Goal: Task Accomplishment & Management: Complete application form

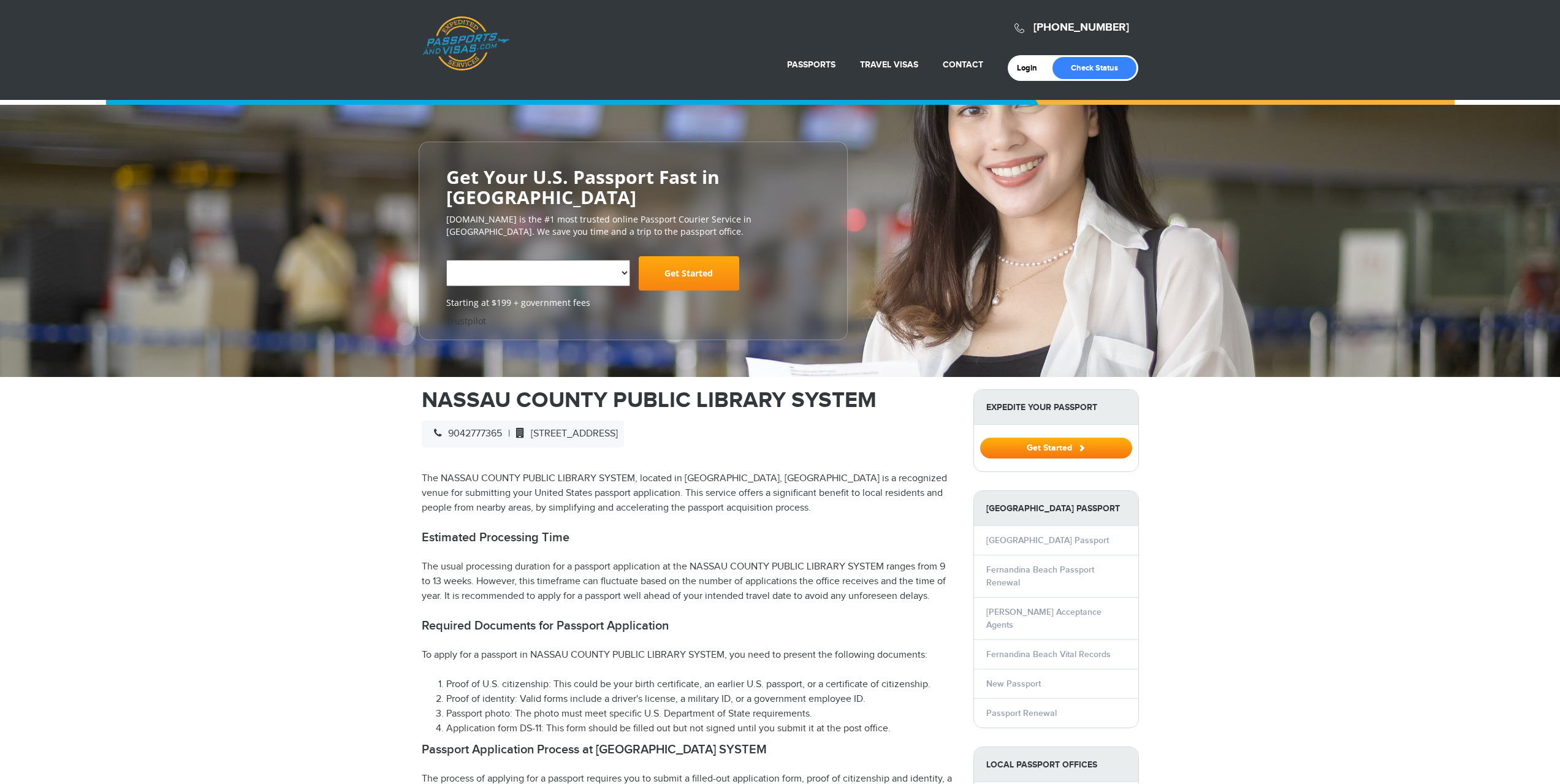
select select "**********"
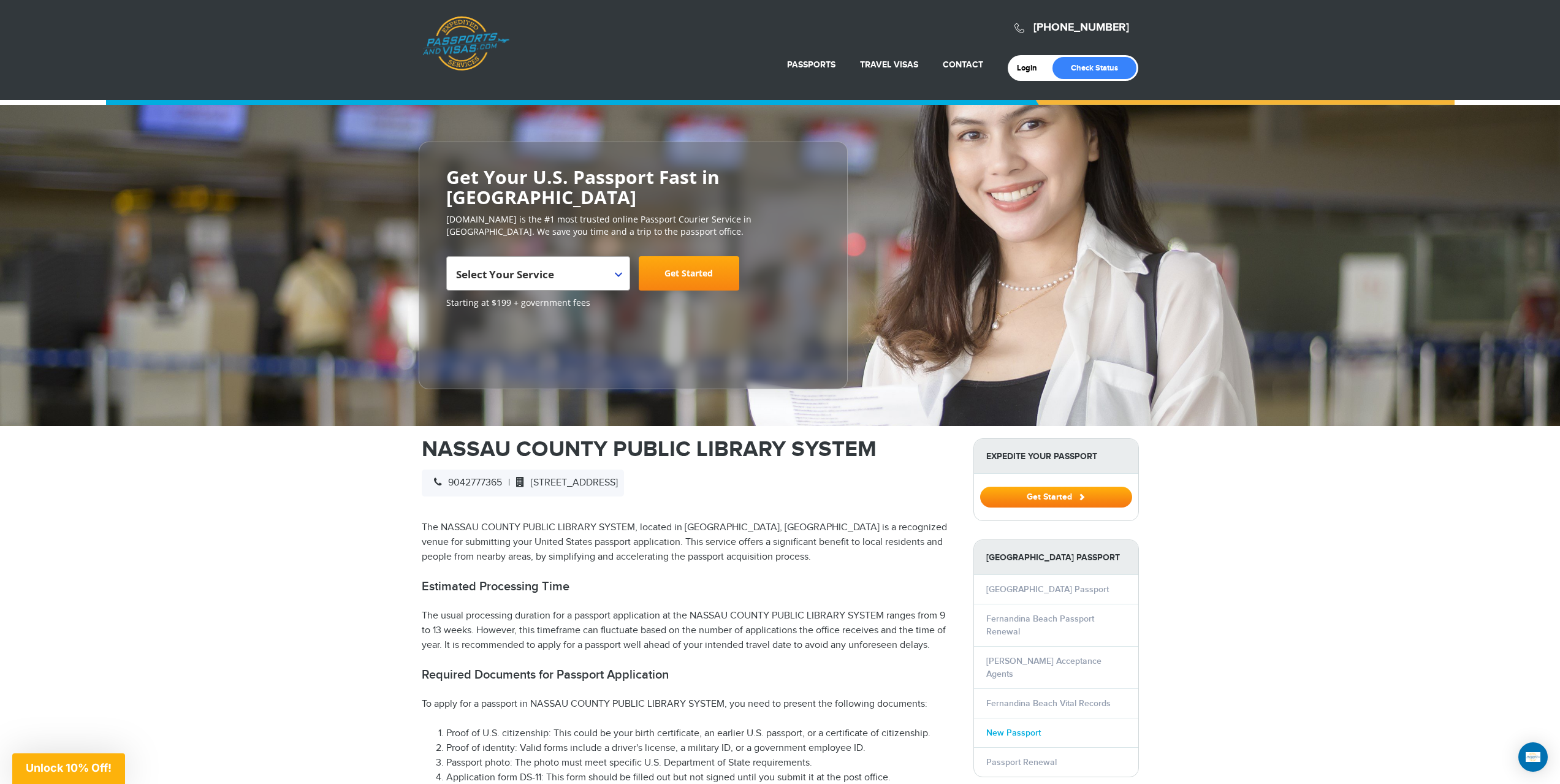
click at [1014, 729] on link "New Passport" at bounding box center [1013, 732] width 55 height 10
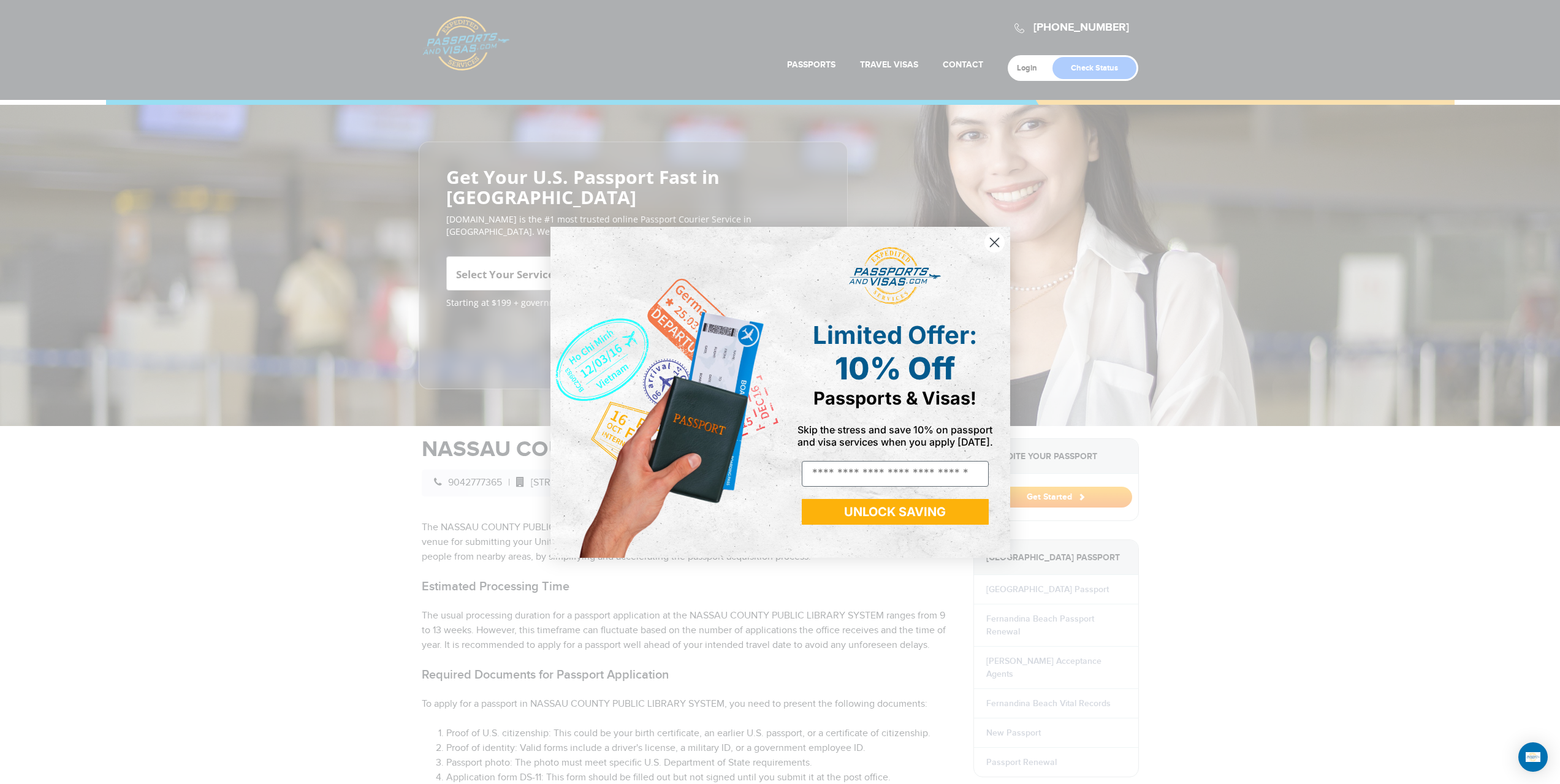
drag, startPoint x: 991, startPoint y: 243, endPoint x: 921, endPoint y: 171, distance: 100.4
click at [991, 241] on circle "Close dialog" at bounding box center [993, 241] width 20 height 20
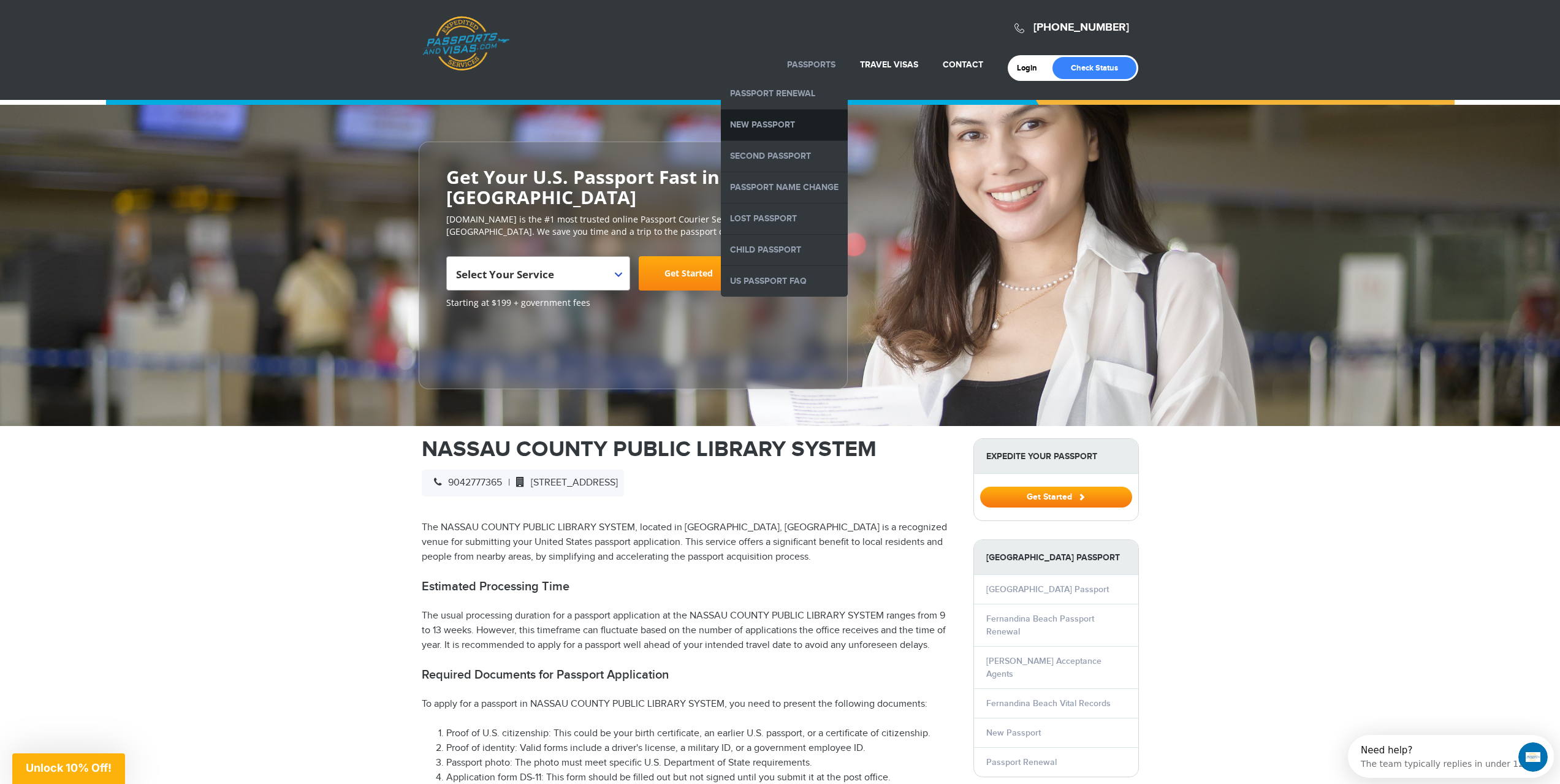
click at [769, 118] on link "New Passport" at bounding box center [784, 125] width 127 height 31
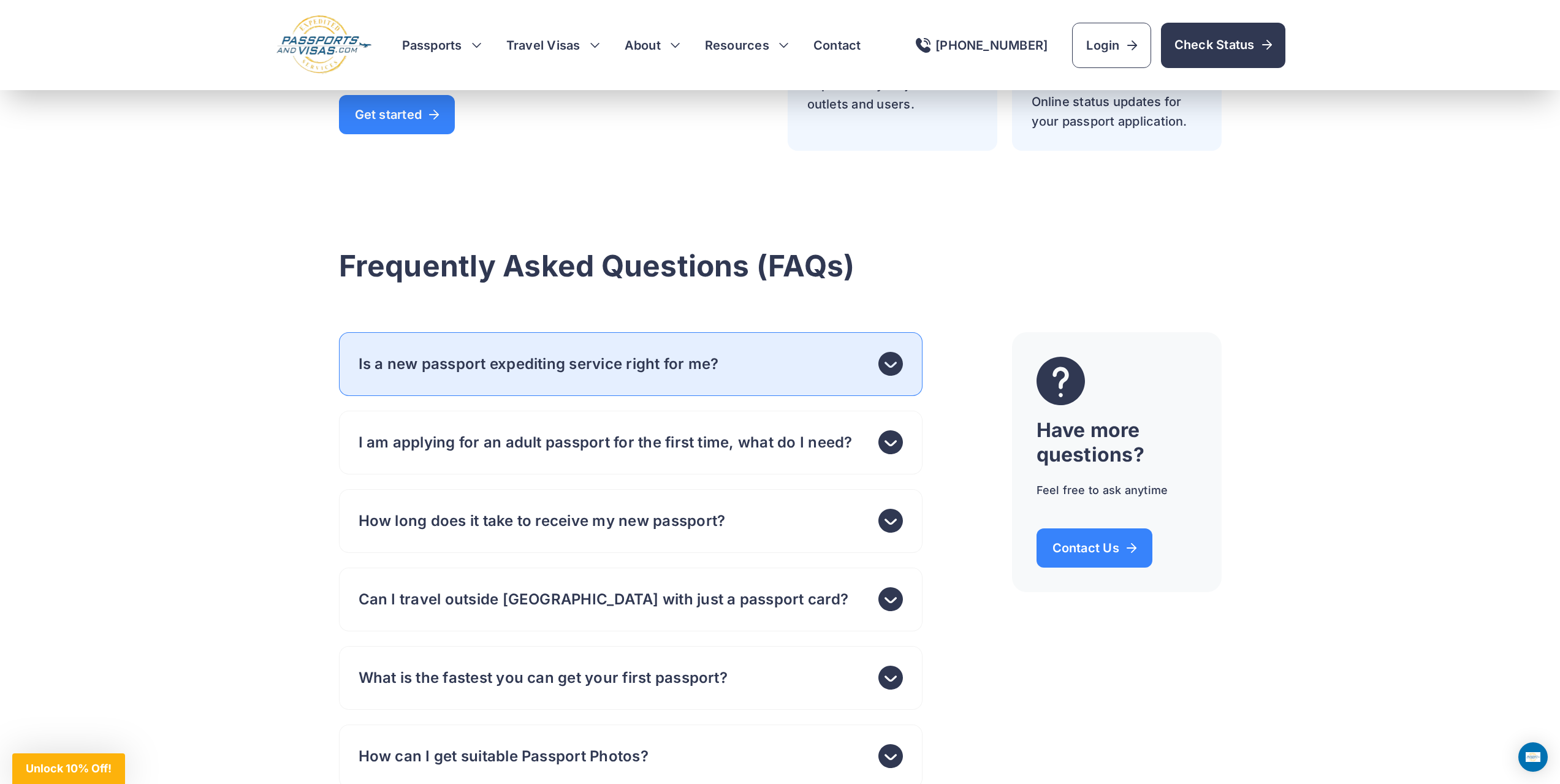
scroll to position [3923, 0]
click at [485, 395] on header "Is a new passport expediting service right for me?" at bounding box center [631, 363] width 584 height 64
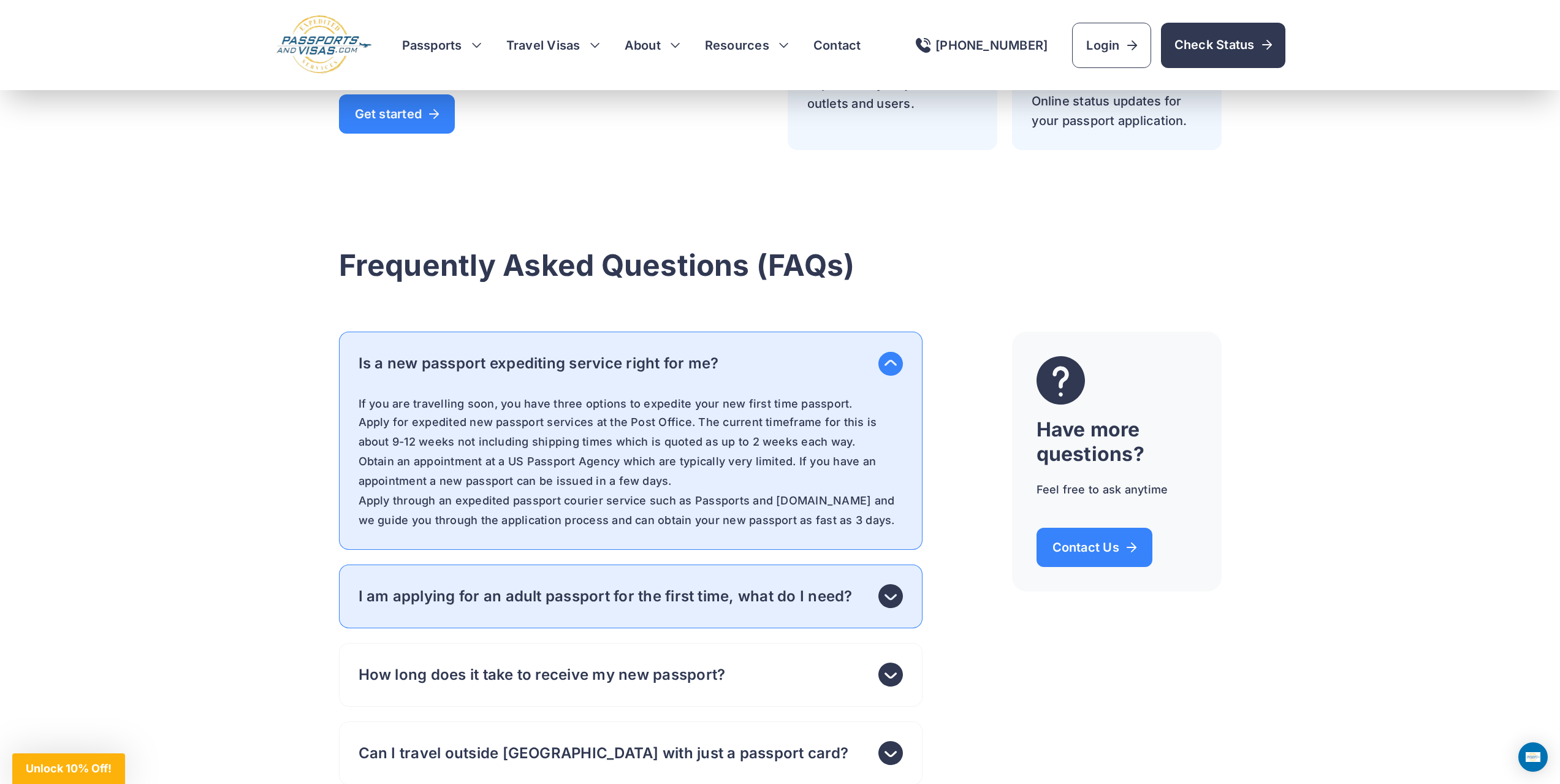
click at [710, 608] on header "I am applying for an adult passport for the first time, what do I need?" at bounding box center [631, 597] width 584 height 64
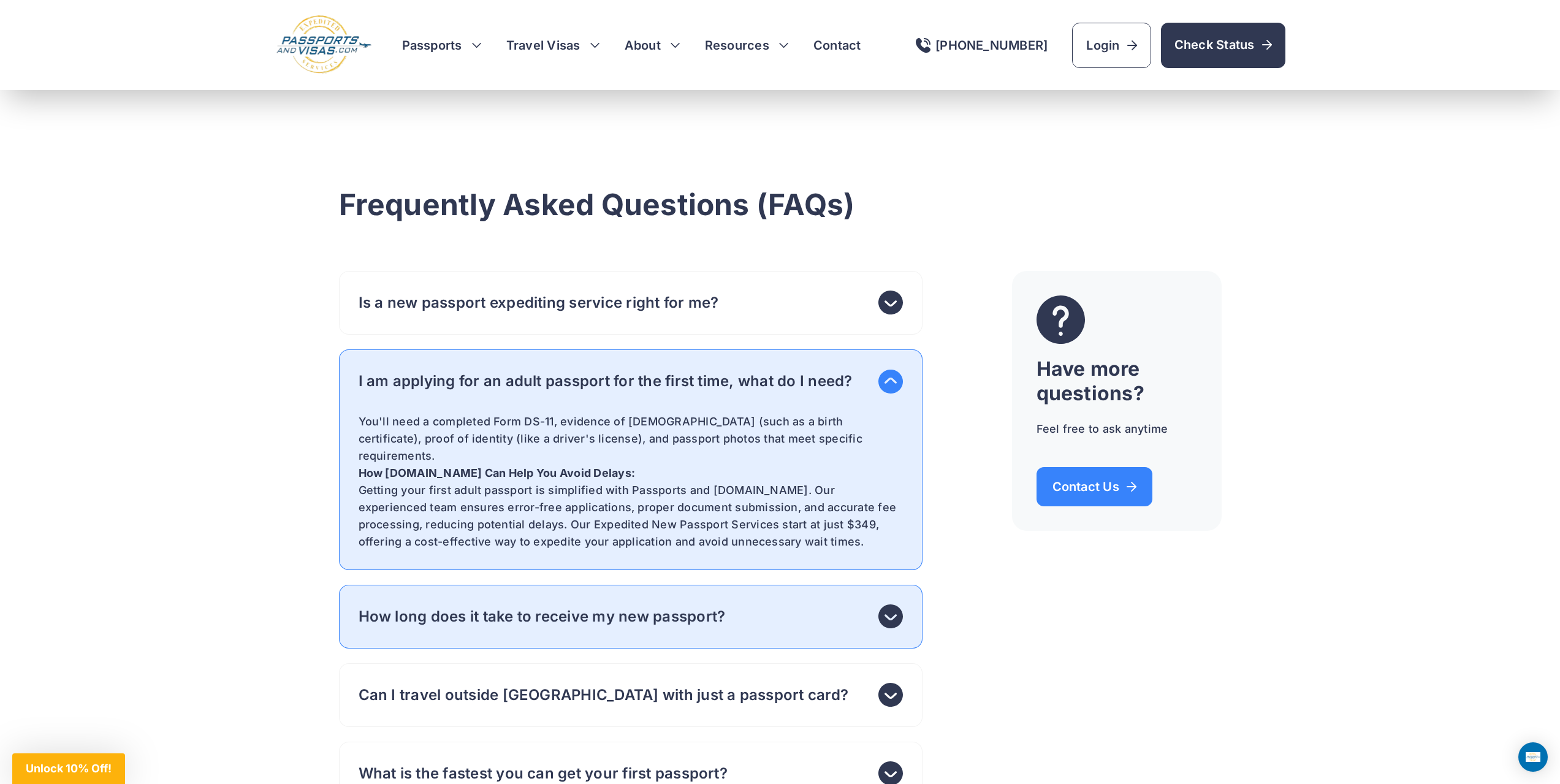
scroll to position [3984, 0]
click at [441, 602] on header "How long does it take to receive my new passport?" at bounding box center [631, 616] width 584 height 64
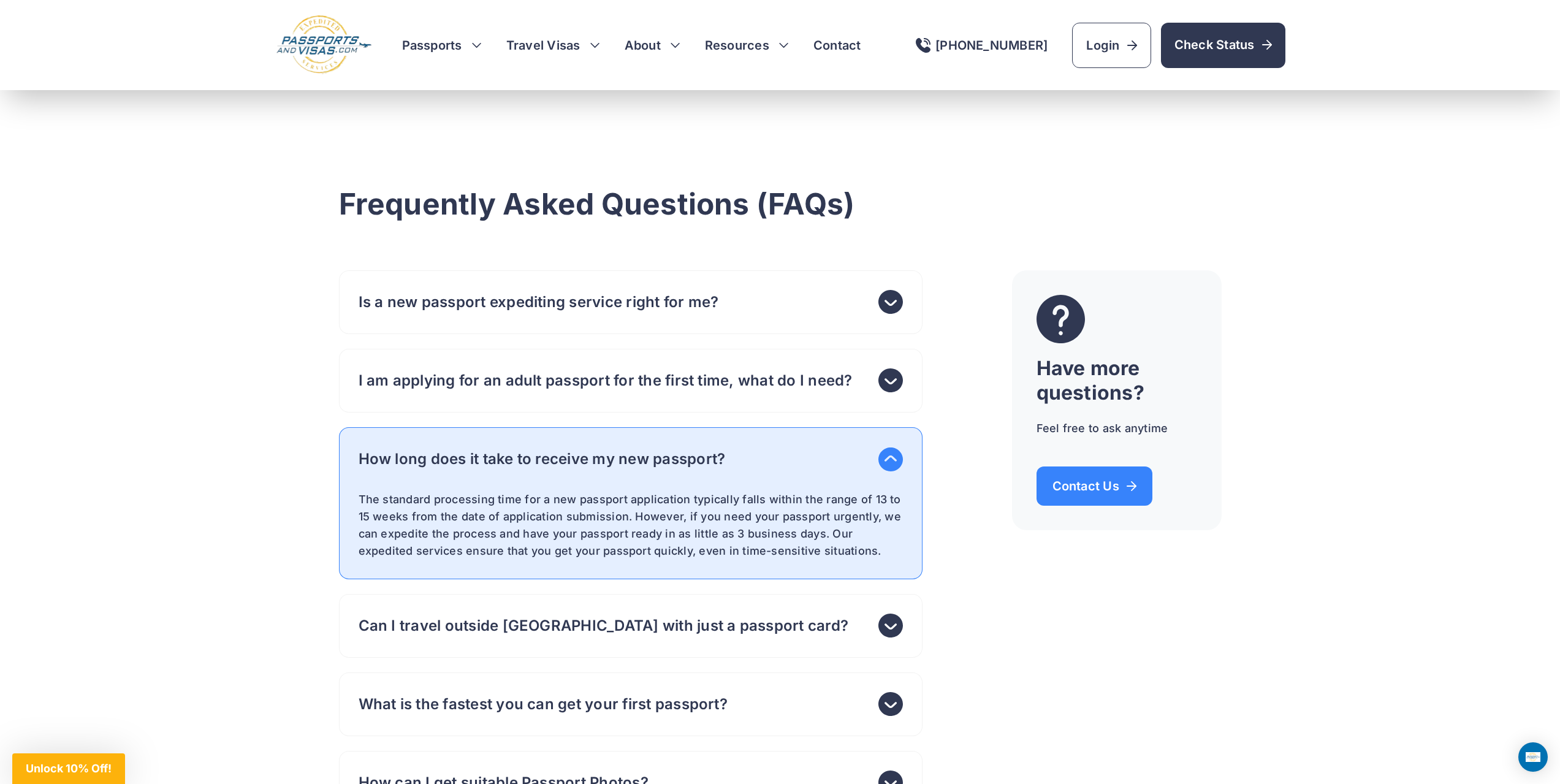
click at [594, 713] on h4 "What is the fastest you can get your first passport?" at bounding box center [543, 705] width 369 height 17
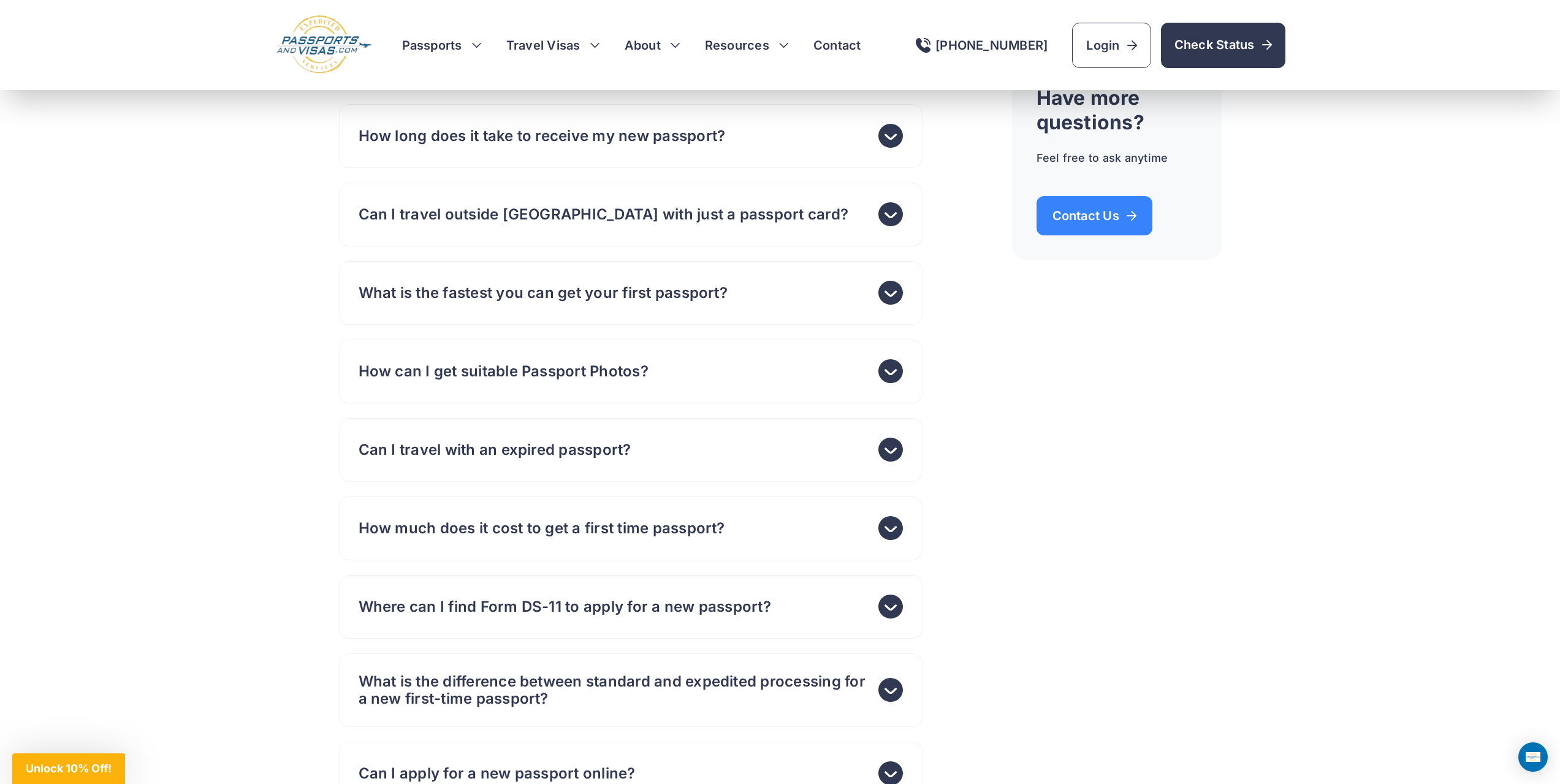
scroll to position [5823, 0]
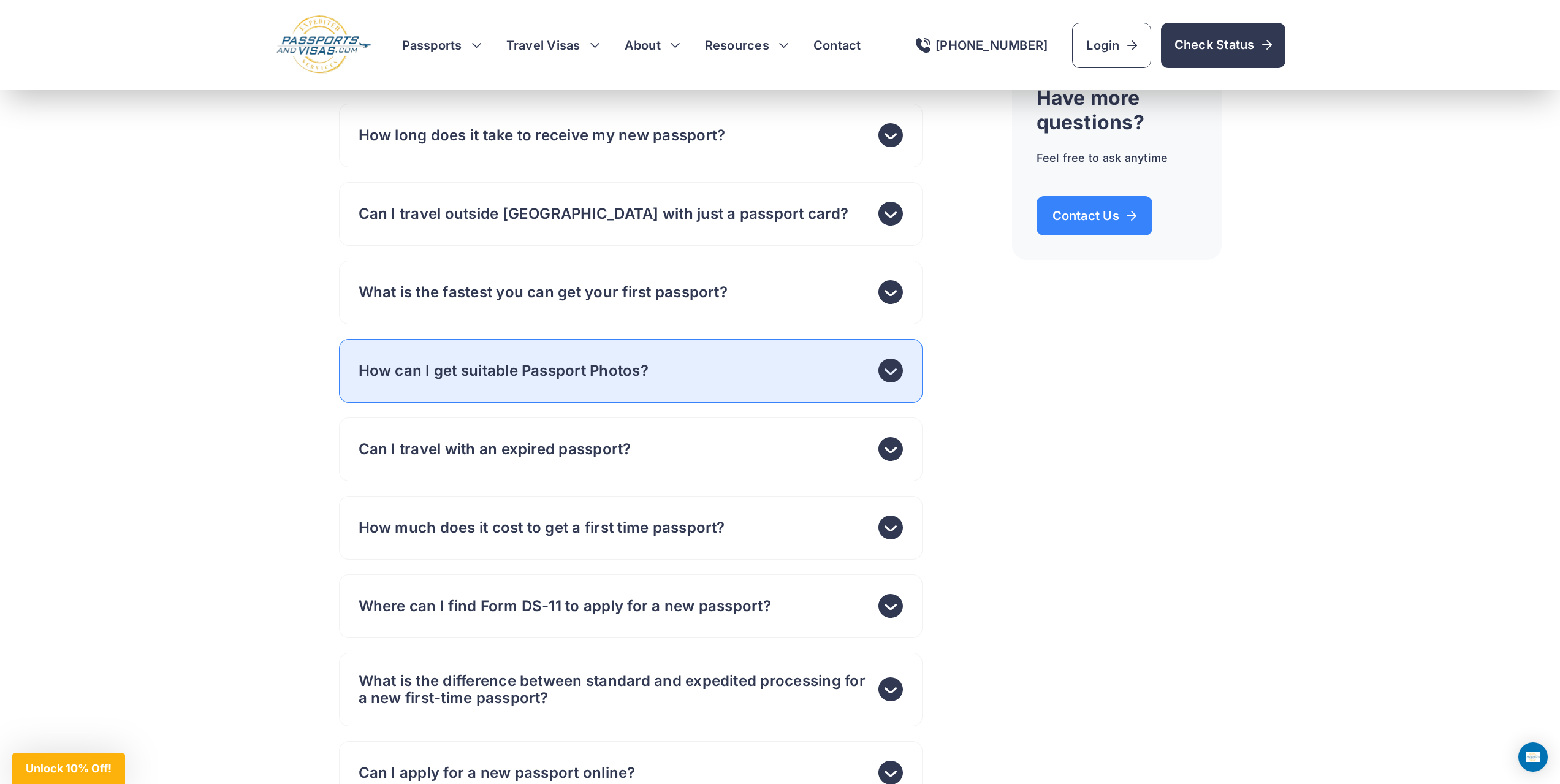
click at [769, 365] on header "How can I get suitable Passport Photos?" at bounding box center [631, 371] width 584 height 64
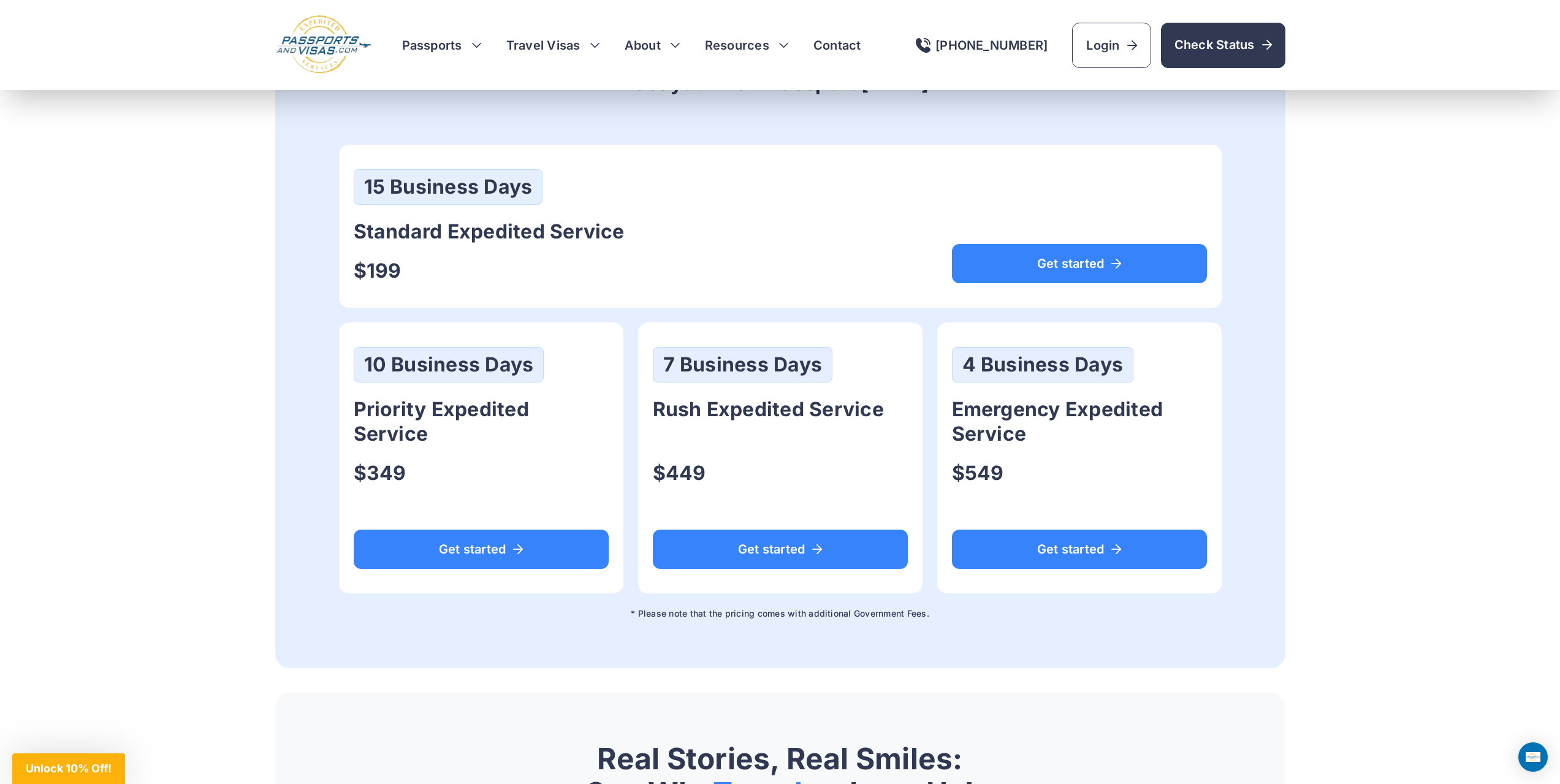
scroll to position [5769, 0]
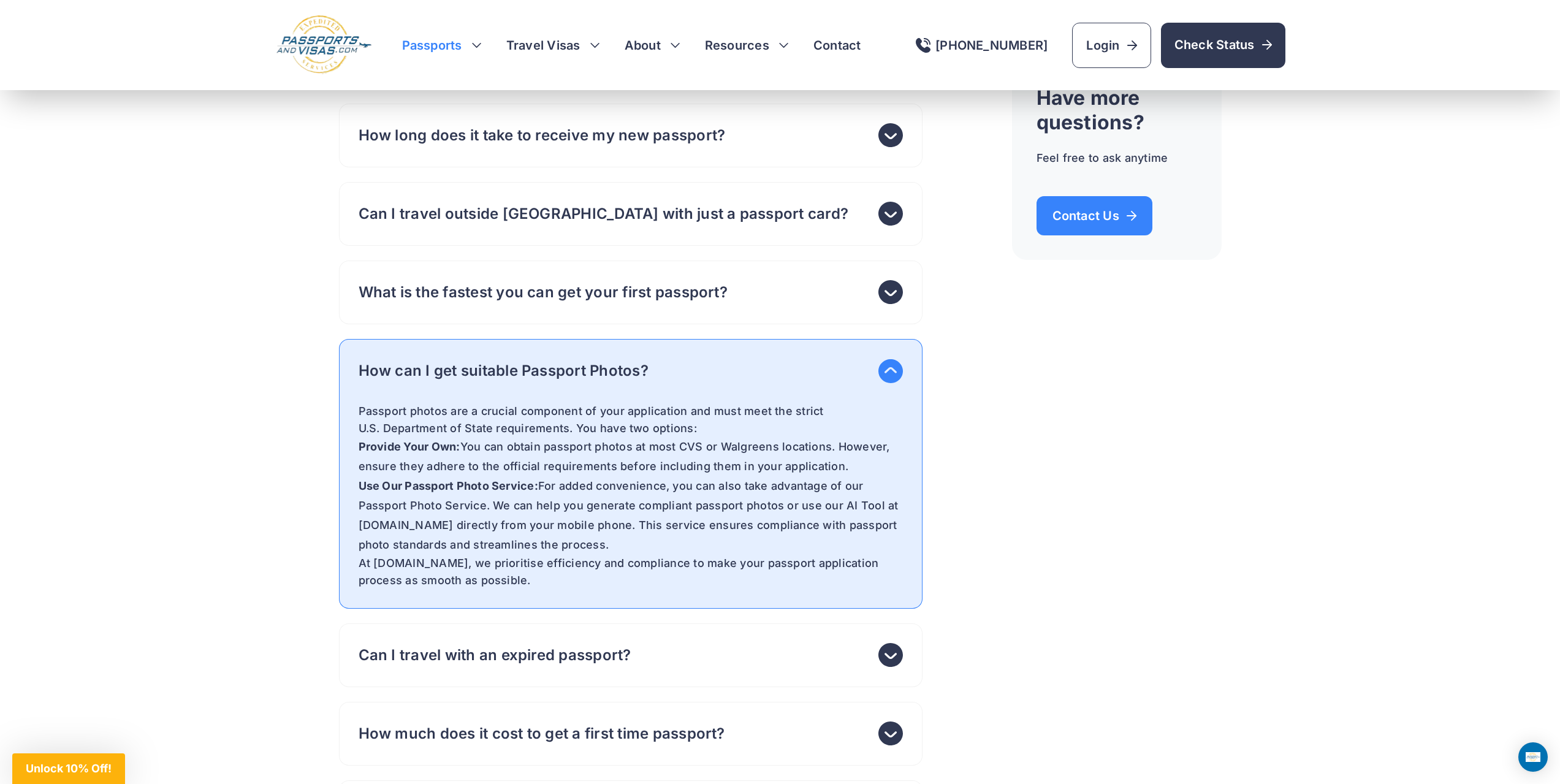
click at [465, 42] on h3 "Passports" at bounding box center [442, 46] width 79 height 17
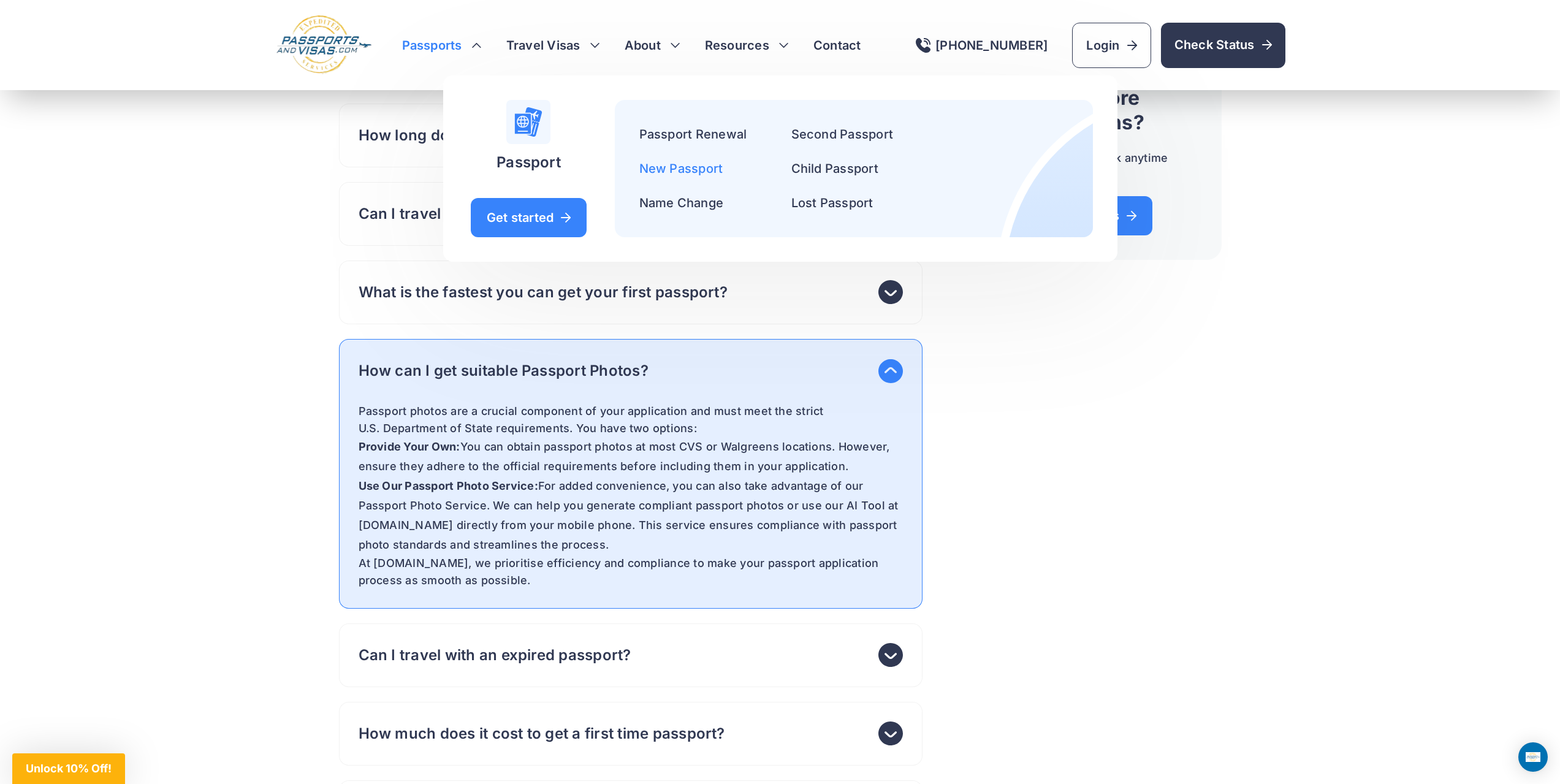
click at [679, 173] on link "New Passport" at bounding box center [681, 169] width 84 height 15
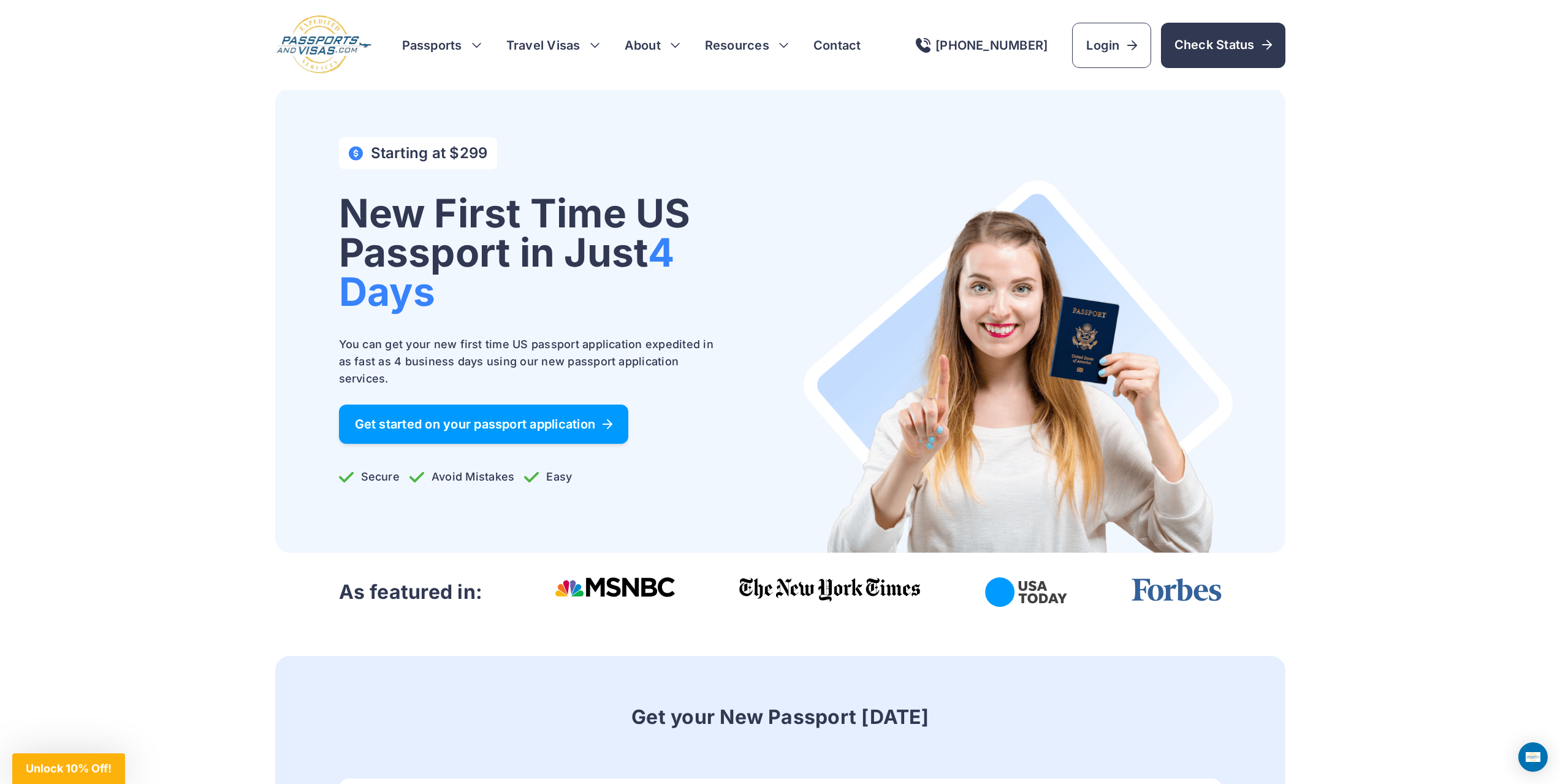
click at [546, 422] on span "Get started on your passport application" at bounding box center [483, 424] width 258 height 12
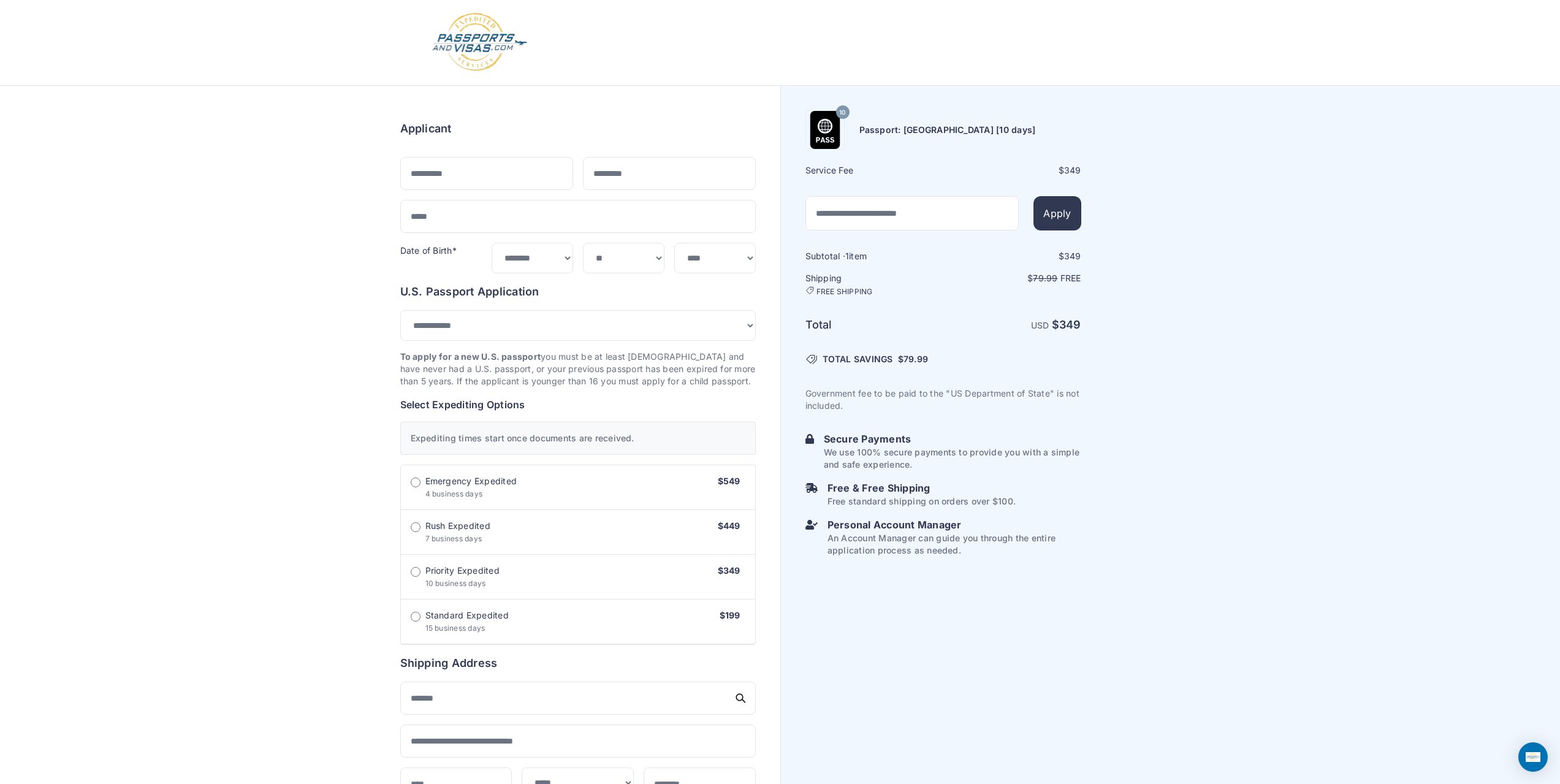
select select "***"
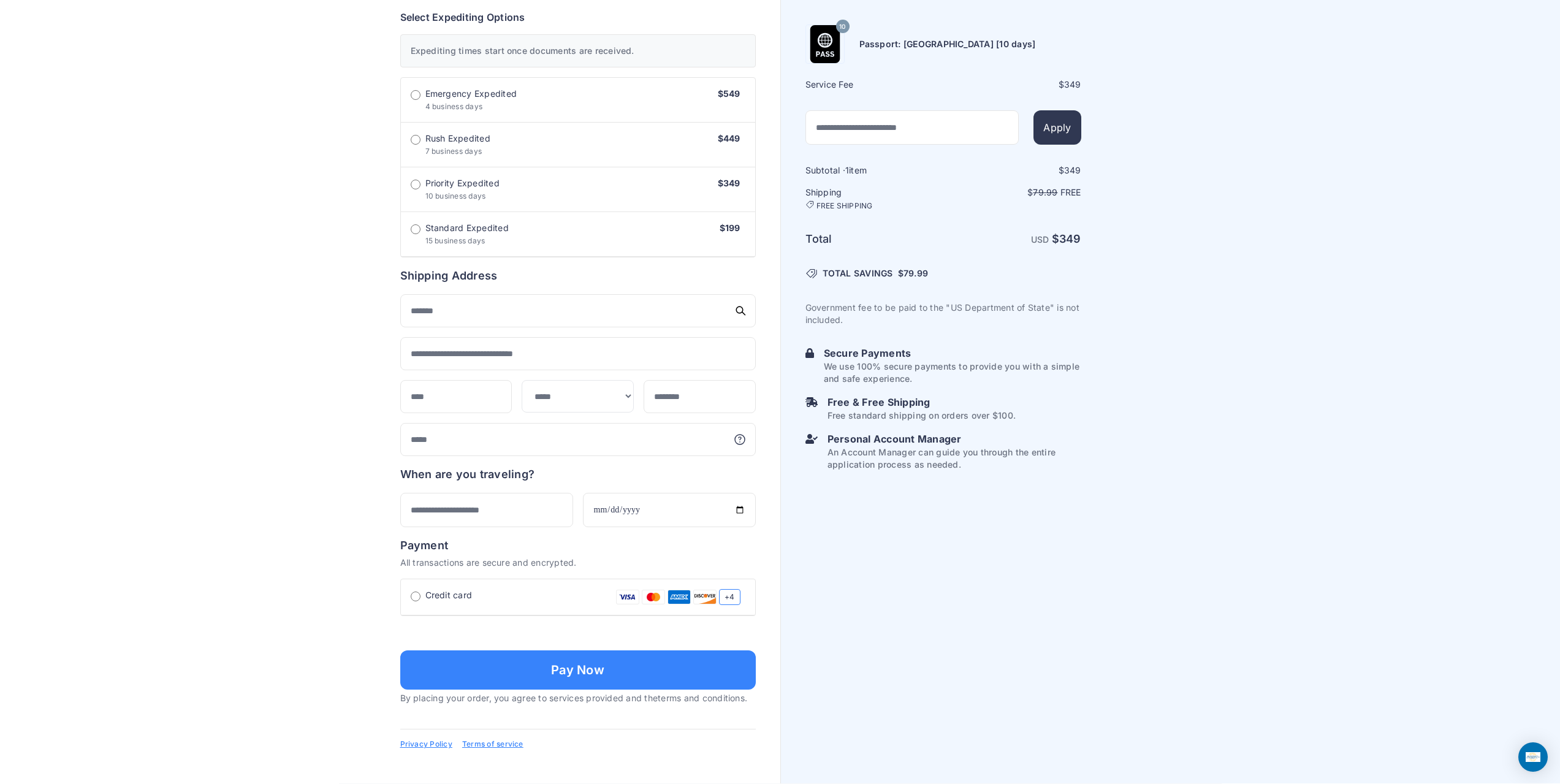
scroll to position [572, 0]
